Goal: Navigation & Orientation: Find specific page/section

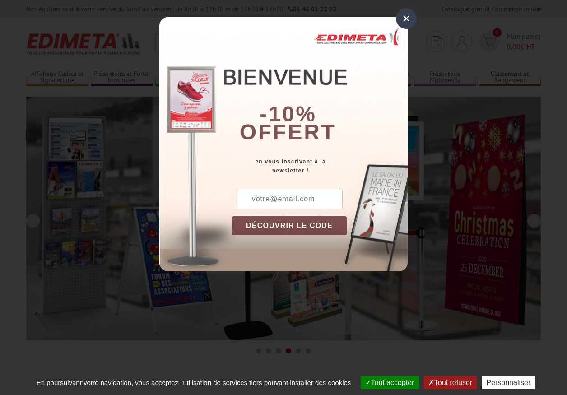
click at [386, 382] on button "Tout accepter" at bounding box center [390, 382] width 58 height 13
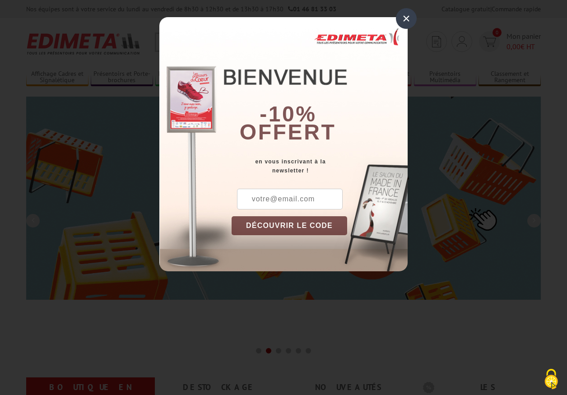
click at [406, 18] on div "×" at bounding box center [406, 18] width 21 height 21
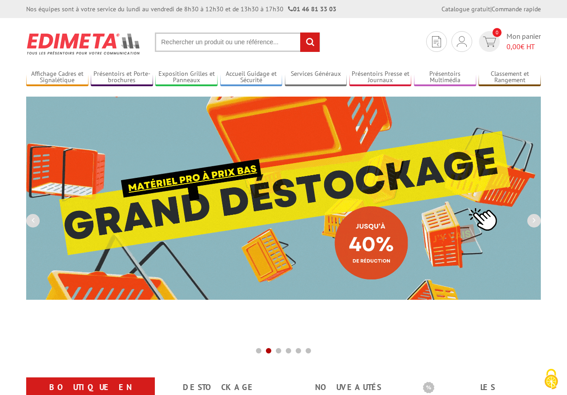
click at [0, 0] on div "Nos équipes sont à votre service du lundi au vendredi de 8h30 à 12h30 et de 13h…" at bounding box center [283, 9] width 567 height 18
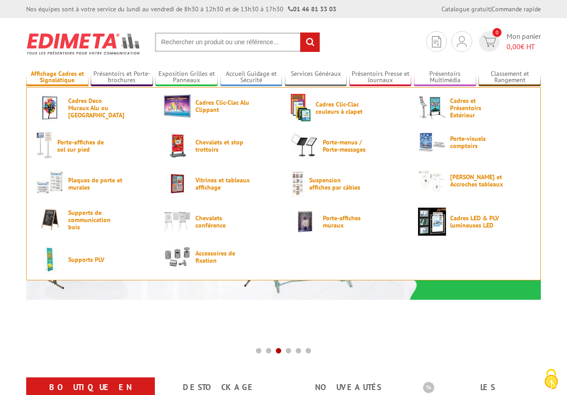
click at [57, 77] on link "Affichage Cadres et Signalétique" at bounding box center [57, 77] width 62 height 15
